Goal: Task Accomplishment & Management: Complete application form

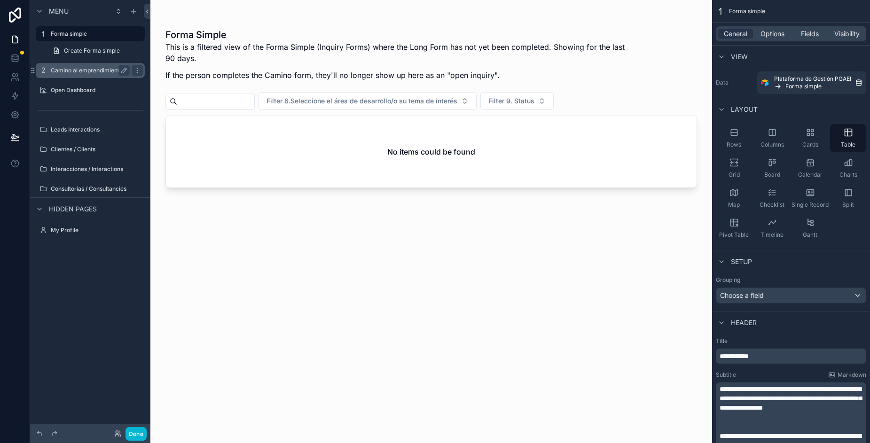
click at [91, 74] on label "Camino al emprendimiento" at bounding box center [88, 71] width 75 height 8
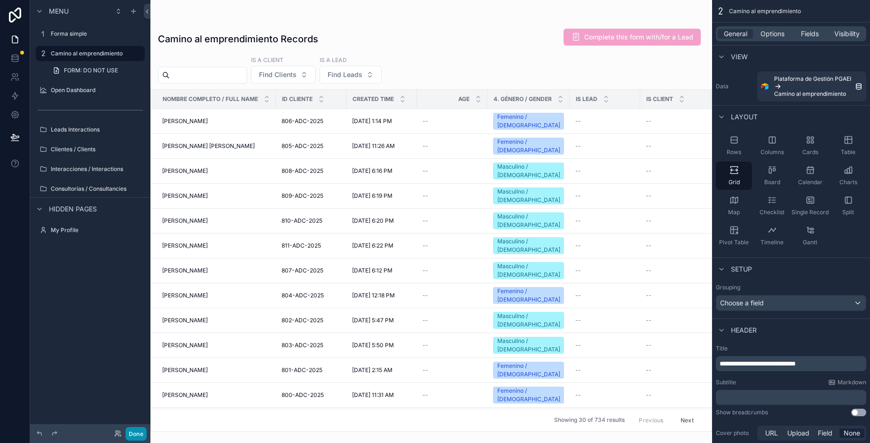
click at [134, 433] on button "Done" at bounding box center [136, 434] width 21 height 14
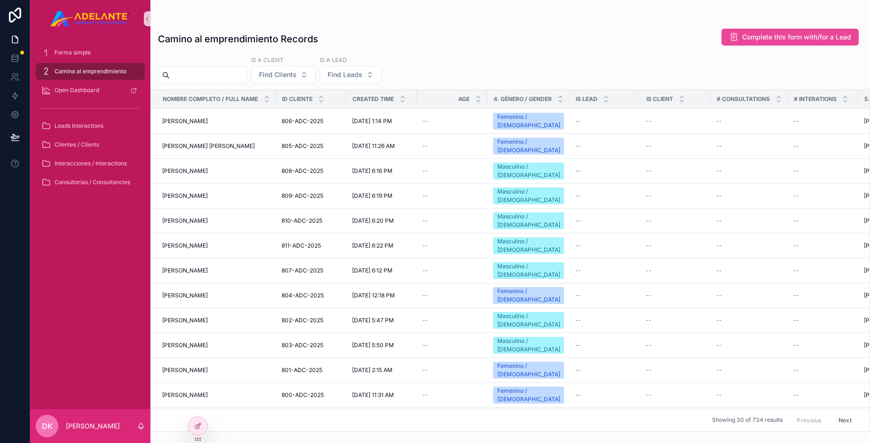
click at [206, 77] on input "scrollable content" at bounding box center [208, 75] width 77 height 13
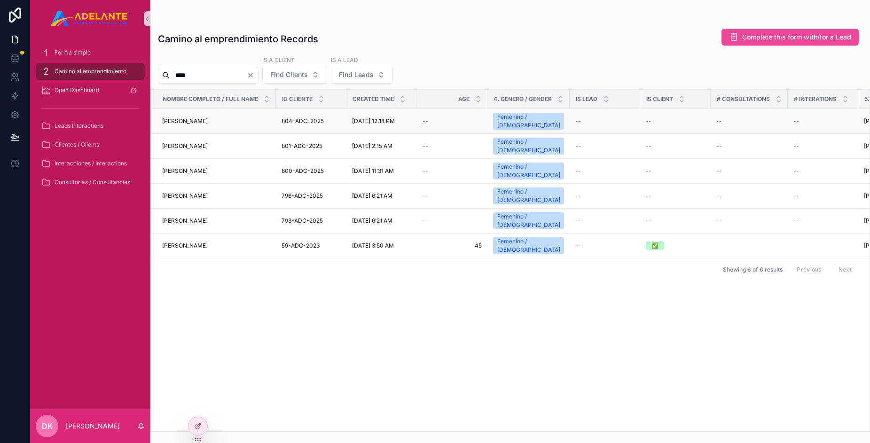
type input "****"
click at [206, 124] on div "[PERSON_NAME] [PERSON_NAME]" at bounding box center [216, 122] width 108 height 8
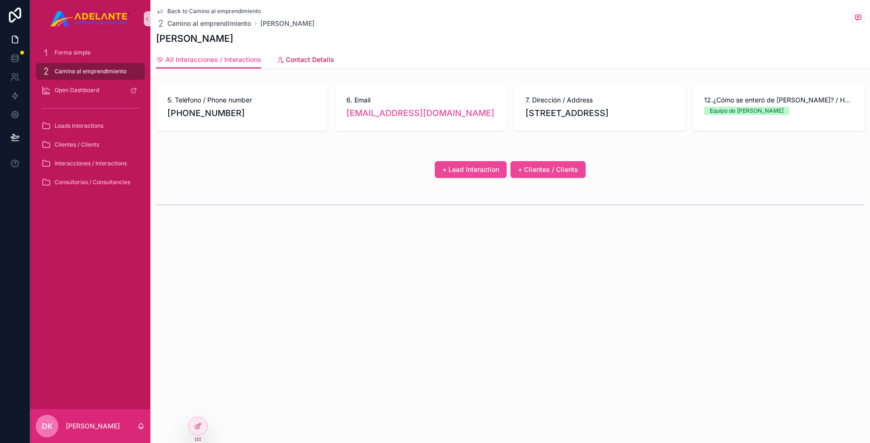
click at [302, 61] on span "Contact Details" at bounding box center [310, 59] width 48 height 9
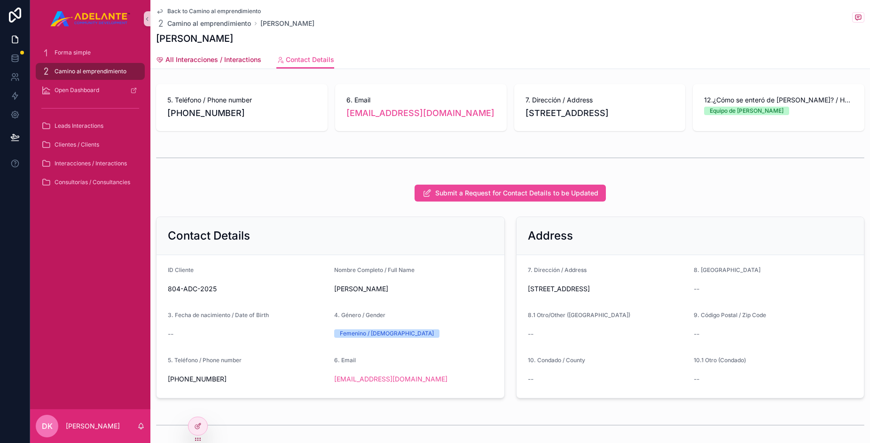
click at [240, 59] on span "All Interacciones / Interactions" at bounding box center [214, 59] width 96 height 9
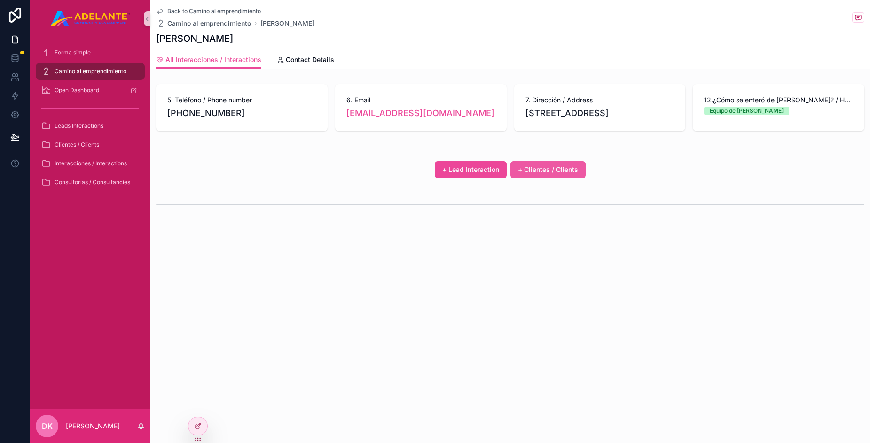
click at [567, 174] on span "+ Clientes / Clients" at bounding box center [548, 169] width 60 height 9
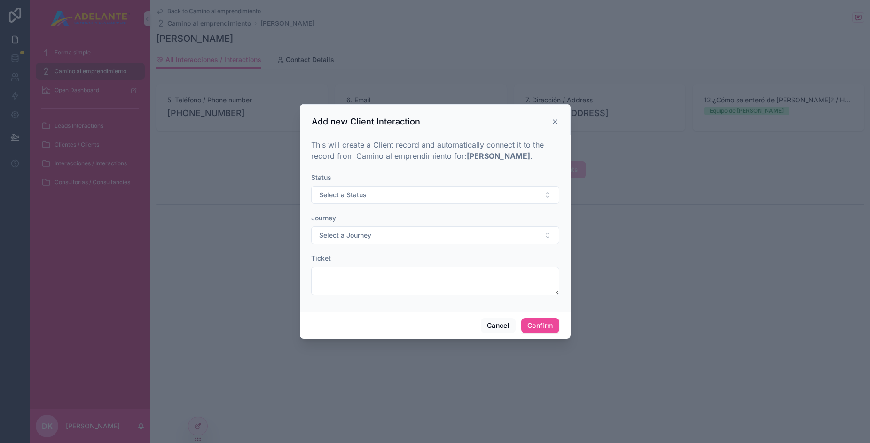
click at [552, 122] on icon at bounding box center [556, 122] width 8 height 8
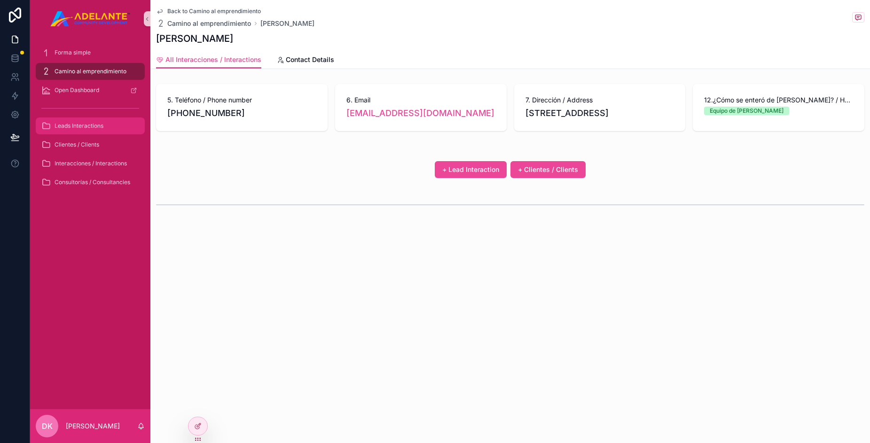
click at [91, 119] on div "Leads Interactions" at bounding box center [90, 126] width 98 height 15
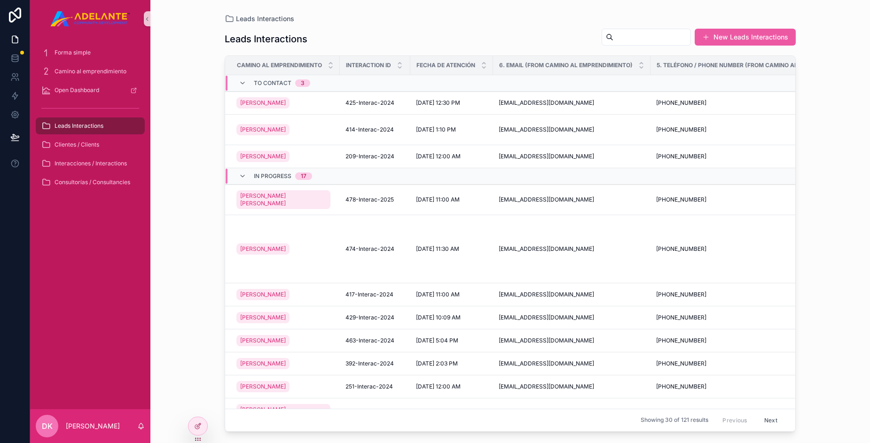
click at [741, 38] on button "New Leads Interactions" at bounding box center [745, 37] width 101 height 17
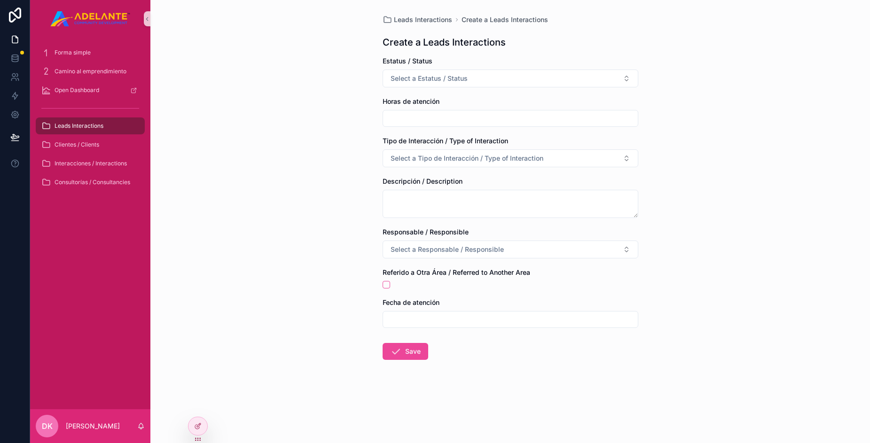
click at [92, 126] on span "Leads Interactions" at bounding box center [79, 126] width 49 height 8
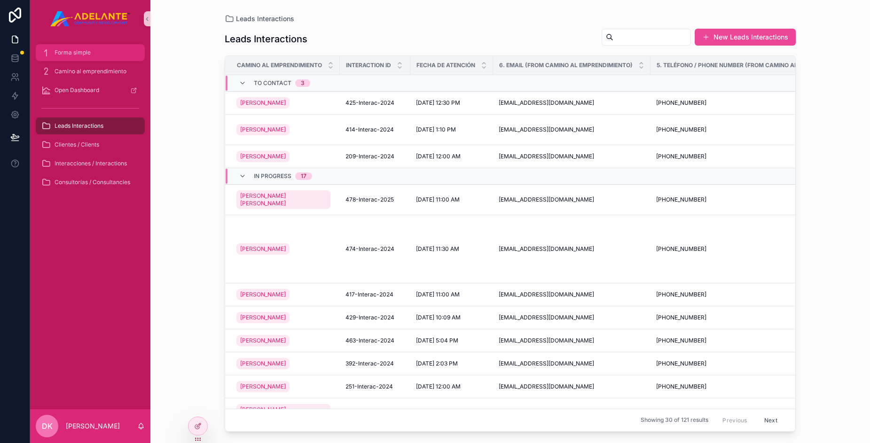
click at [86, 58] on div "Forma simple" at bounding box center [90, 52] width 98 height 15
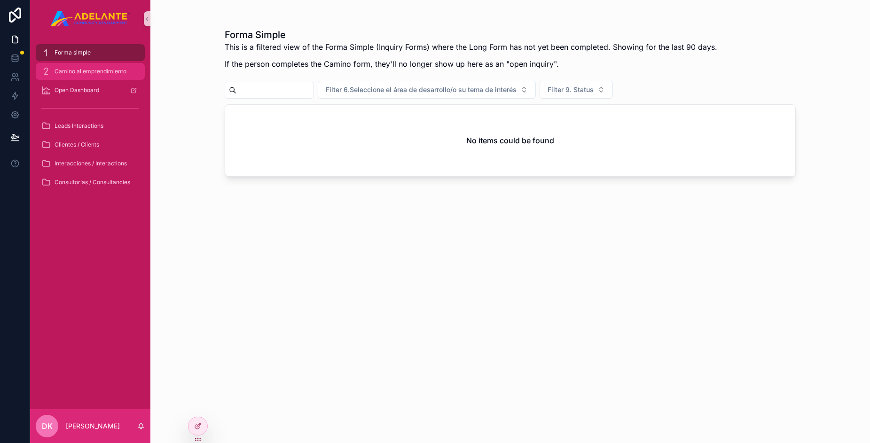
click at [86, 75] on span "Camino al emprendimiento" at bounding box center [91, 72] width 72 height 8
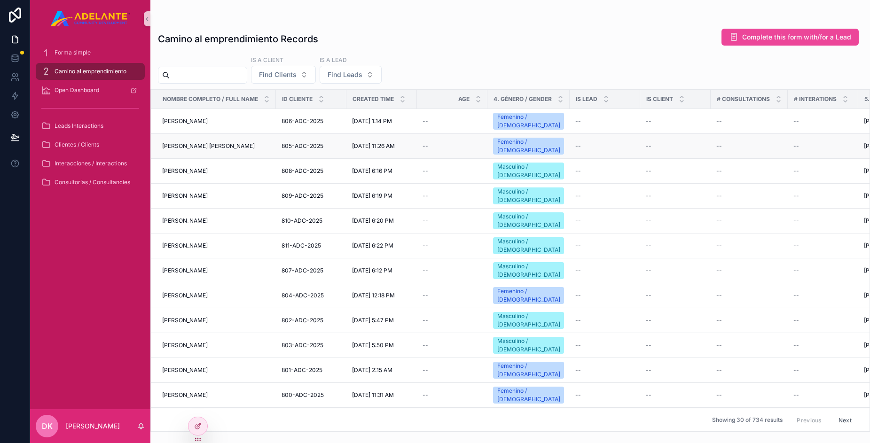
click at [225, 142] on span "[PERSON_NAME] [PERSON_NAME]" at bounding box center [208, 146] width 93 height 8
